Goal: Task Accomplishment & Management: Use online tool/utility

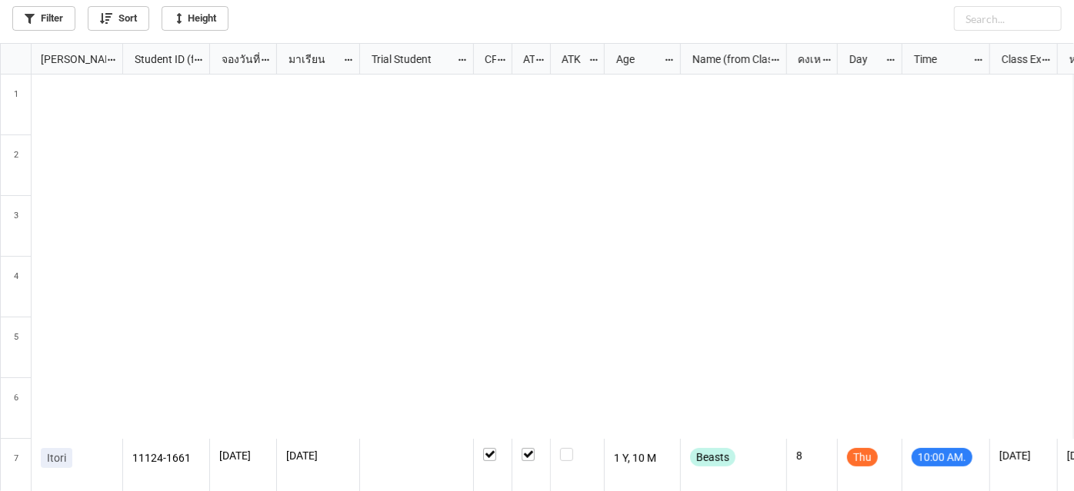
scroll to position [440, 1065]
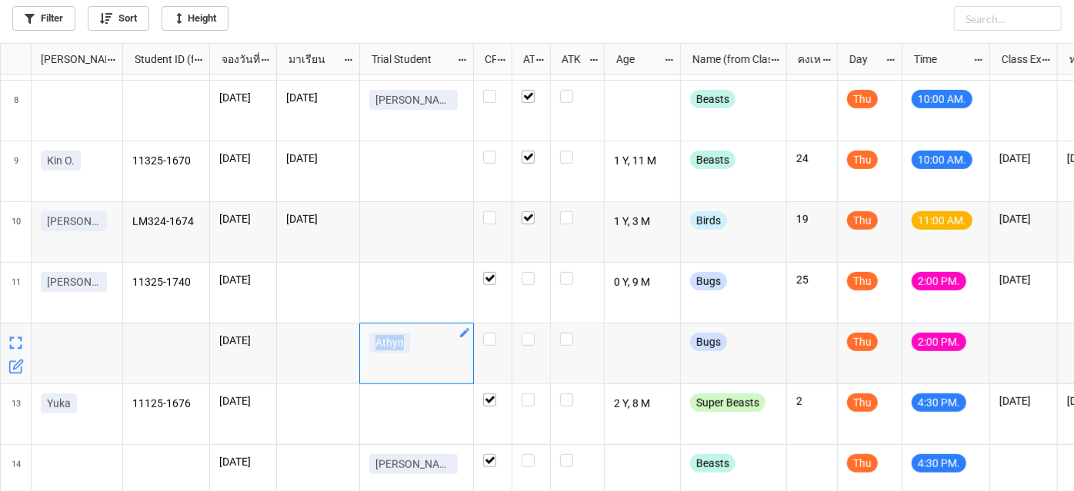
drag, startPoint x: 371, startPoint y: 346, endPoint x: 422, endPoint y: 352, distance: 51.9
click at [422, 352] on div "Athyn" at bounding box center [416, 346] width 95 height 26
copy p "Athyn"
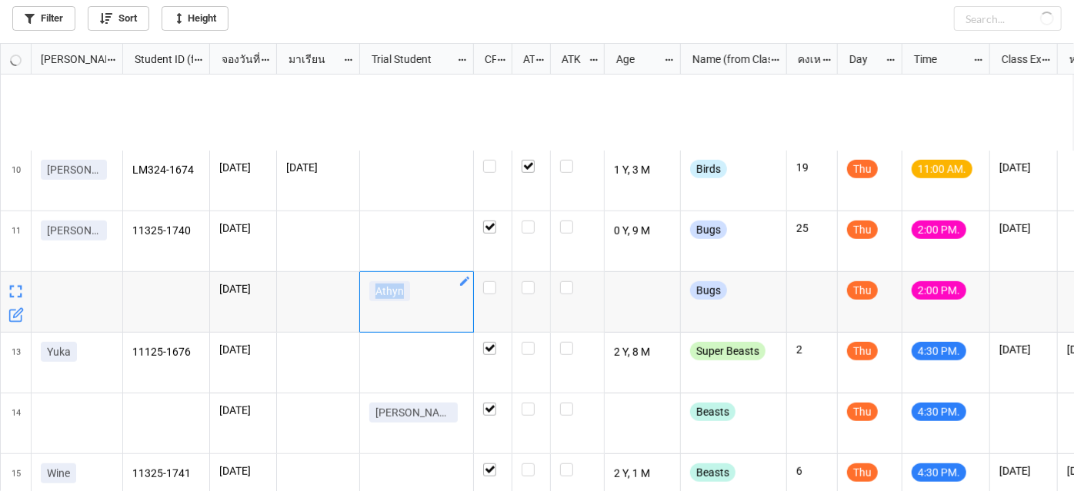
scroll to position [555, 0]
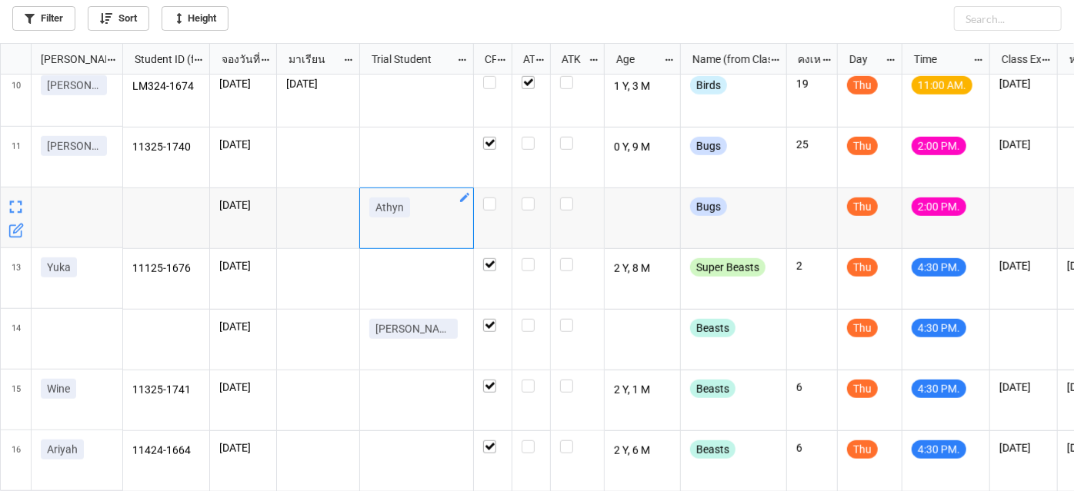
click at [15, 231] on icon "grid" at bounding box center [17, 229] width 9 height 9
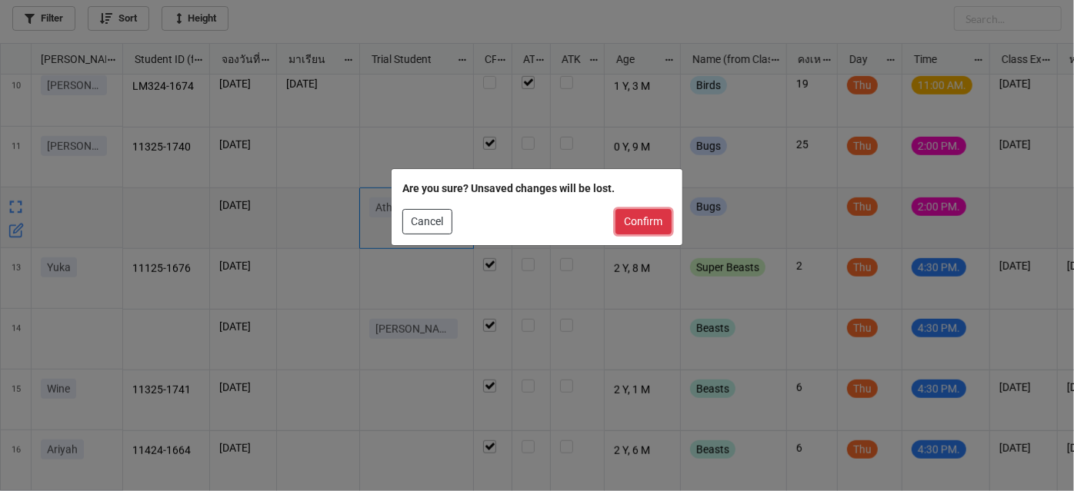
click at [641, 213] on button "Confirm" at bounding box center [643, 222] width 56 height 26
click at [641, 213] on div "grid" at bounding box center [642, 218] width 76 height 61
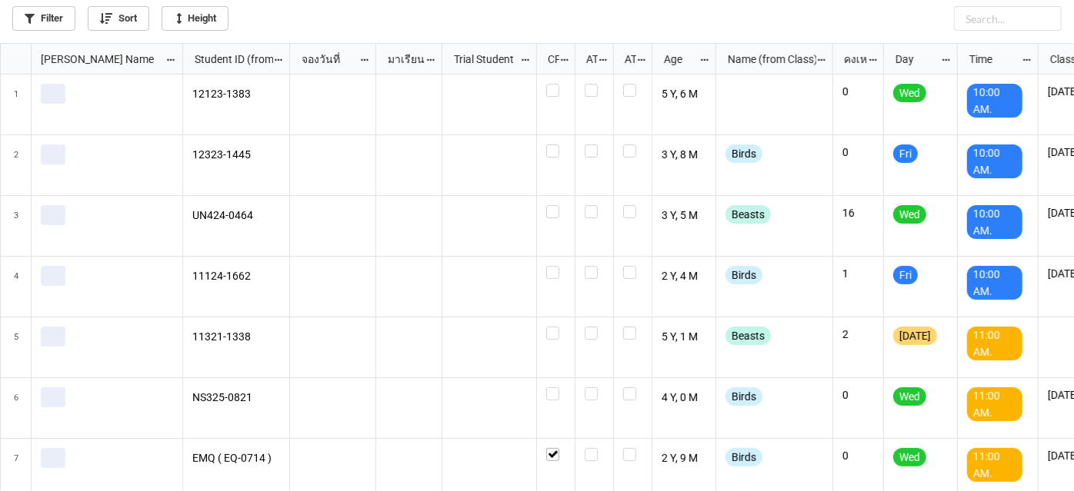
scroll to position [440, 1065]
click at [48, 19] on link "Filter" at bounding box center [43, 18] width 63 height 25
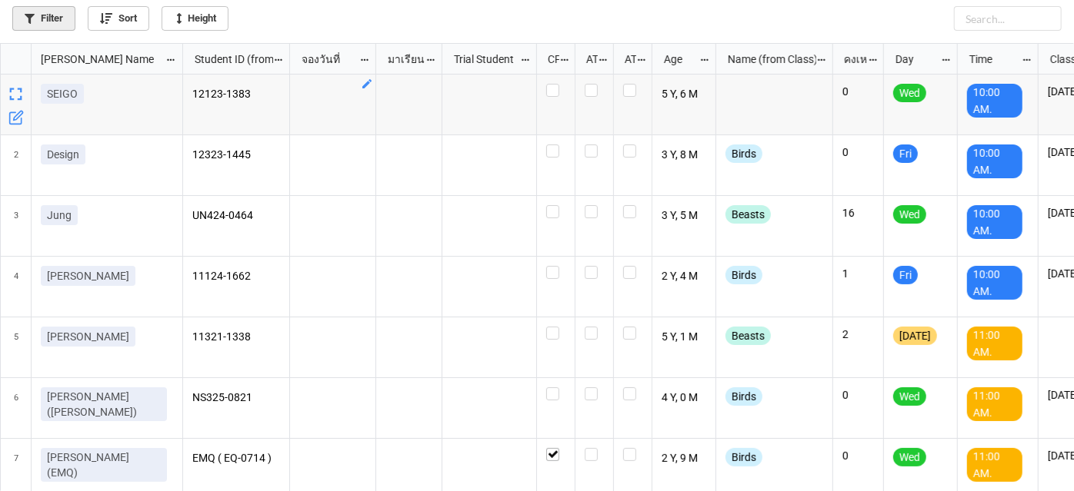
click at [62, 15] on link "Filter" at bounding box center [43, 18] width 63 height 25
click at [69, 19] on link "Filter" at bounding box center [43, 18] width 63 height 25
click at [52, 12] on link "Filter" at bounding box center [43, 18] width 63 height 25
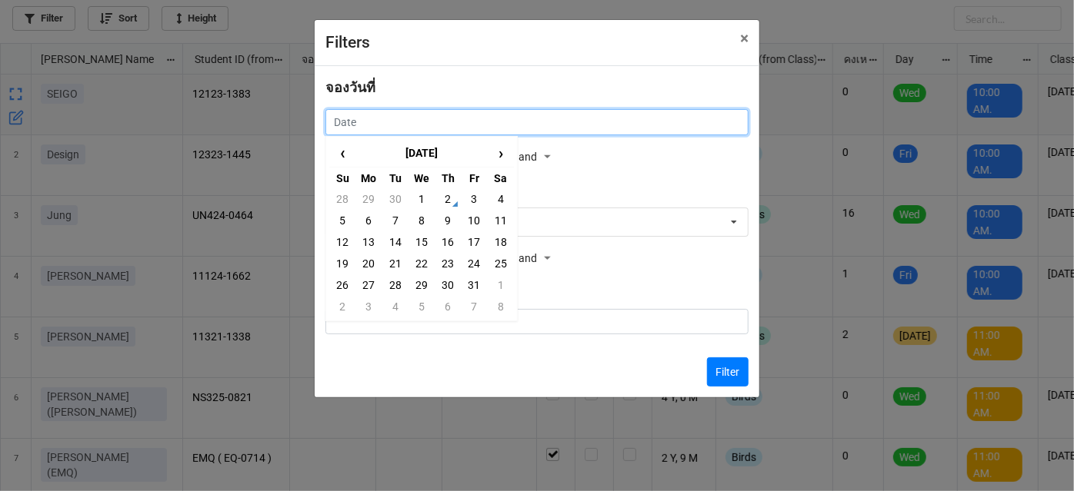
click at [429, 122] on input "text" at bounding box center [536, 122] width 423 height 26
click at [474, 198] on td "3" at bounding box center [474, 199] width 26 height 22
type input "[DATE]"
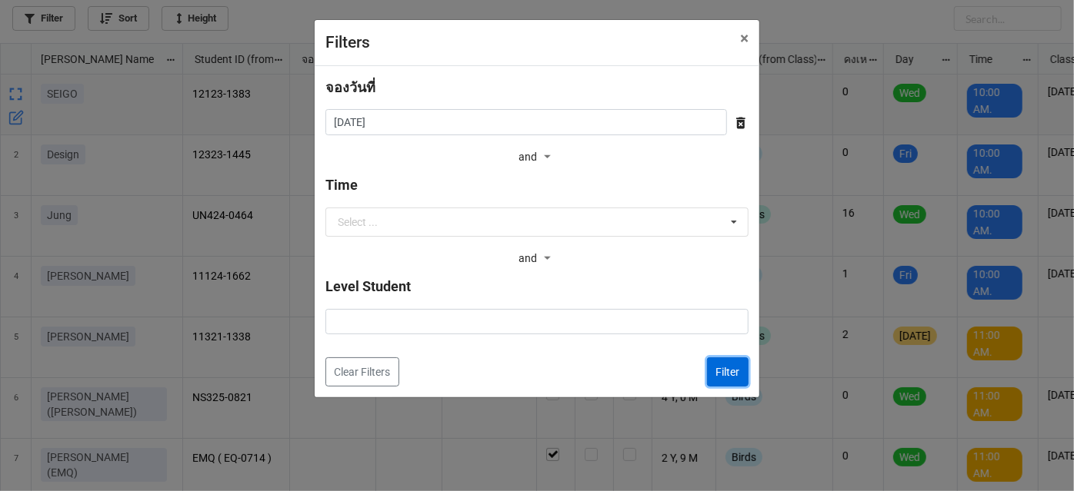
click at [741, 381] on button "Filter" at bounding box center [728, 372] width 42 height 29
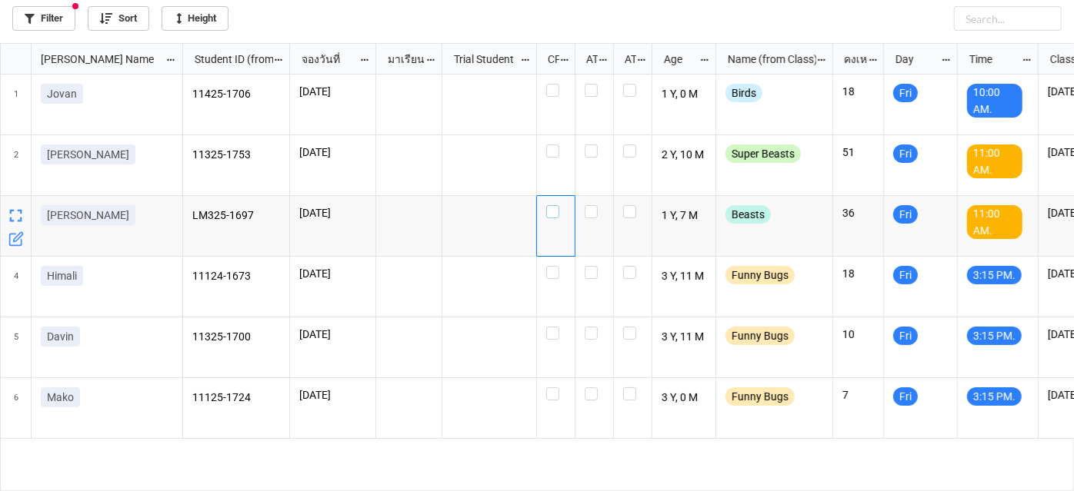
click at [551, 205] on label "grid" at bounding box center [555, 205] width 19 height 0
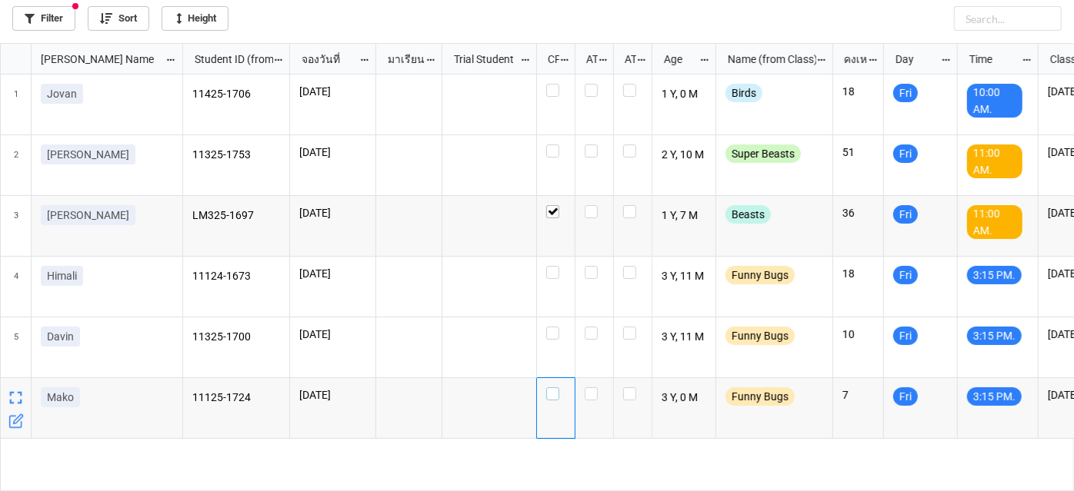
click at [554, 388] on label "grid" at bounding box center [555, 388] width 19 height 0
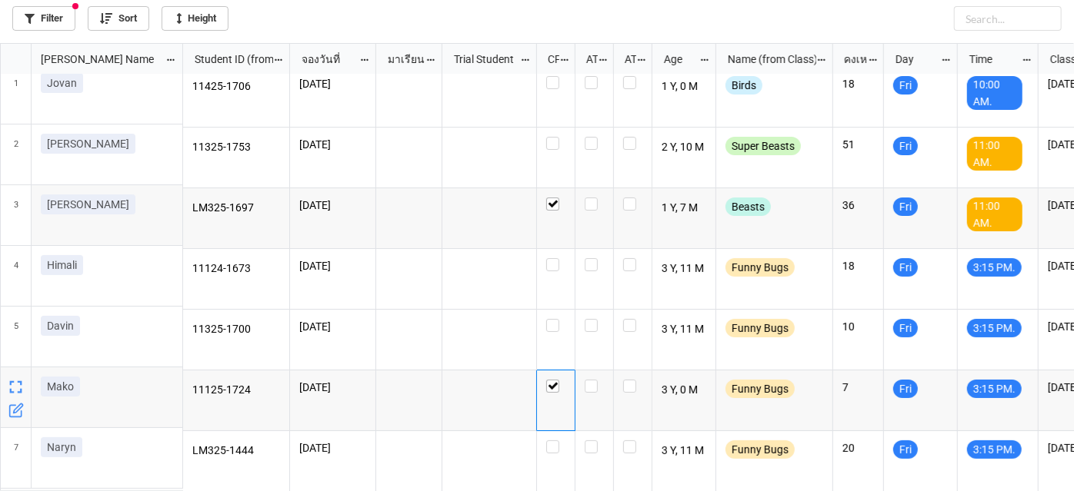
scroll to position [14, 0]
click at [556, 319] on label "grid" at bounding box center [555, 319] width 19 height 0
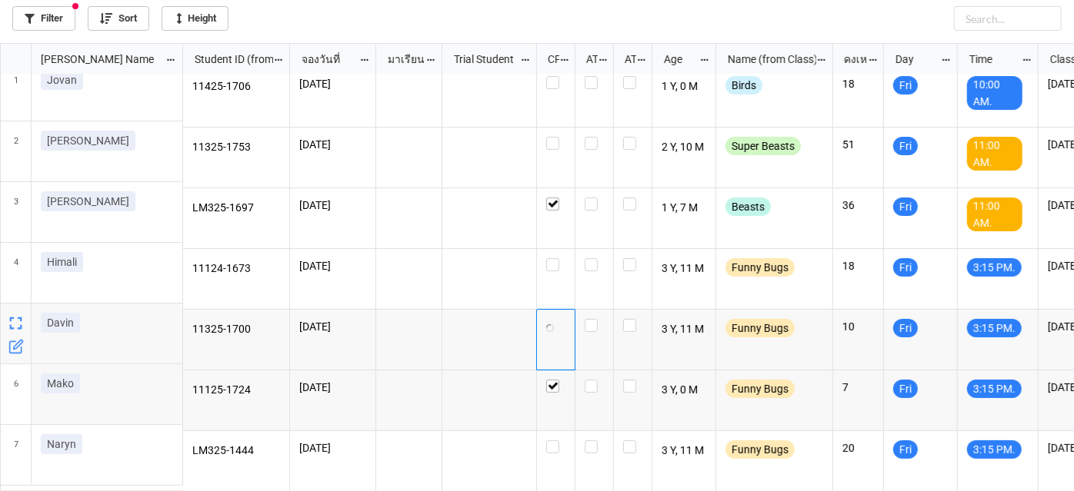
click at [556, 315] on div "grid" at bounding box center [556, 340] width 38 height 61
click at [554, 137] on label "grid" at bounding box center [555, 137] width 19 height 0
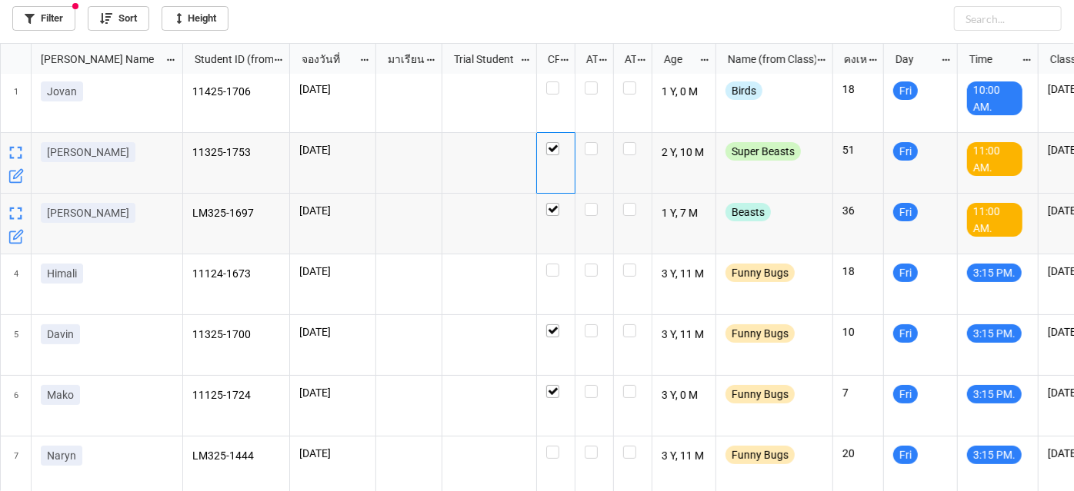
scroll to position [0, 0]
